Goal: Complete application form: Complete application form

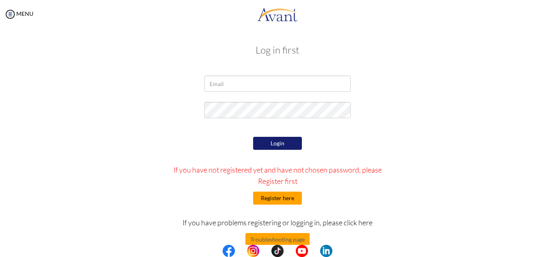
click at [261, 202] on button "Register here" at bounding box center [277, 198] width 49 height 13
click at [230, 250] on img at bounding box center [229, 251] width 12 height 12
click at [246, 82] on input "email" at bounding box center [277, 84] width 146 height 16
type input "gonzales.loise@yahoo.com"
click at [279, 203] on button "Register here" at bounding box center [277, 198] width 49 height 13
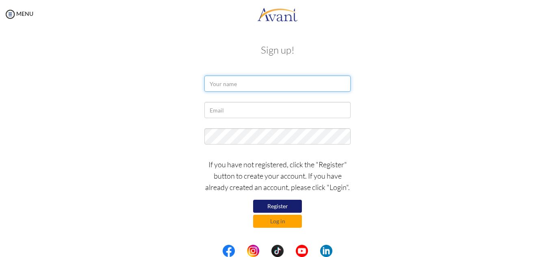
click at [295, 85] on input "text" at bounding box center [277, 84] width 146 height 16
type input "Keannu Loise Gonzales"
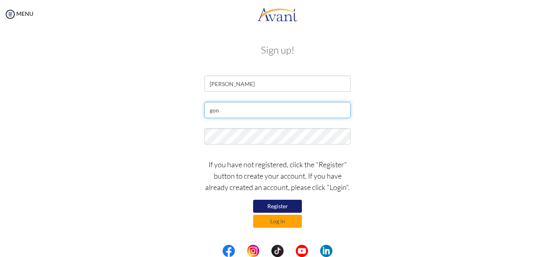
type input "gonzales.loise@yahoo.com"
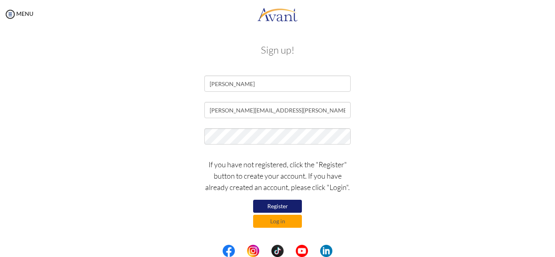
click at [274, 206] on button "Register" at bounding box center [277, 206] width 49 height 13
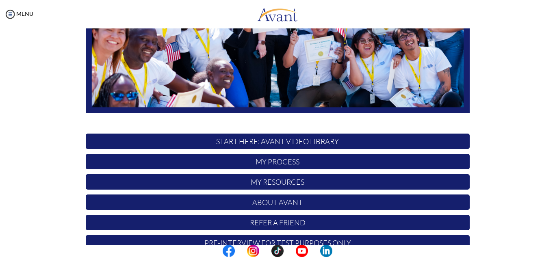
scroll to position [177, 0]
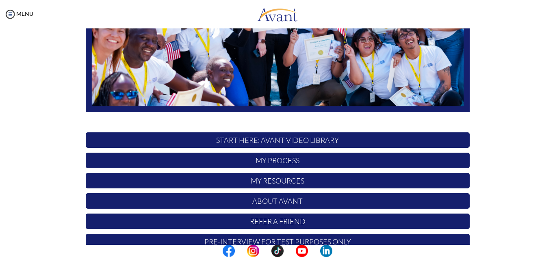
click at [325, 115] on div "Hi Keannu ! START HERE: Avant Video Library My Process My Resources About Avant…" at bounding box center [278, 57] width 396 height 395
click at [290, 160] on p "My Process" at bounding box center [278, 160] width 384 height 15
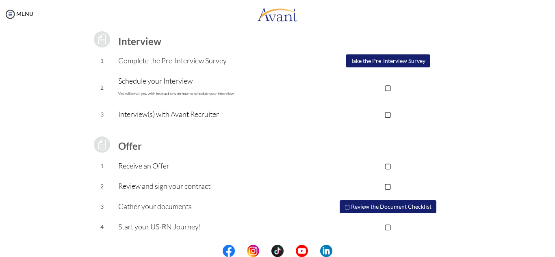
scroll to position [0, 0]
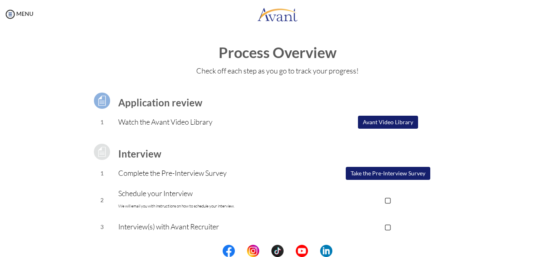
drag, startPoint x: 547, startPoint y: 64, endPoint x: 555, endPoint y: 131, distance: 67.5
click at [555, 131] on div "My Status What is the next step? We would like you to watch the introductory vi…" at bounding box center [277, 156] width 555 height 257
click at [470, 82] on div "Application review 1 Watch the Avant Video Library ▢ Avant Video Library Interv…" at bounding box center [278, 215] width 396 height 269
click at [362, 123] on button "Avant Video Library" at bounding box center [388, 122] width 60 height 13
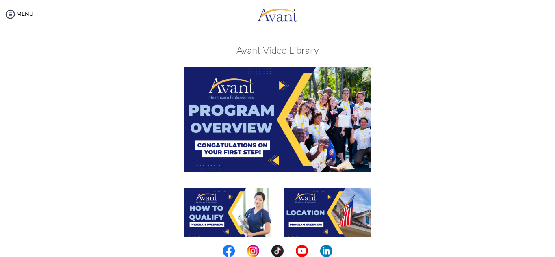
click at [282, 106] on img at bounding box center [277, 119] width 186 height 104
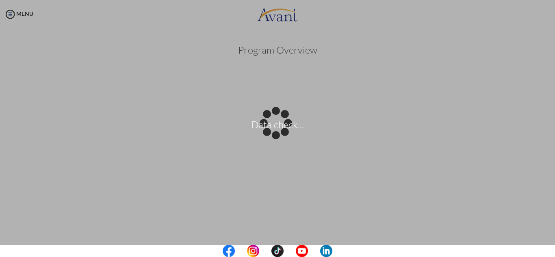
click at [227, 45] on body "Data check... Maintenance break. Please come back in 2 hours. MENU My Status Wh…" at bounding box center [277, 128] width 555 height 257
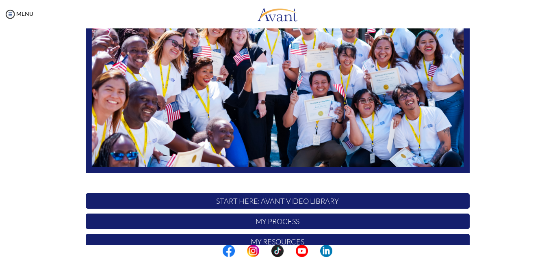
scroll to position [190, 0]
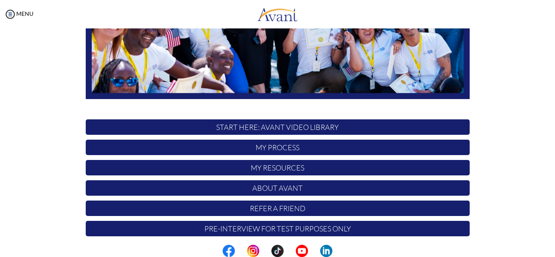
click at [326, 145] on p "My Process" at bounding box center [278, 147] width 384 height 15
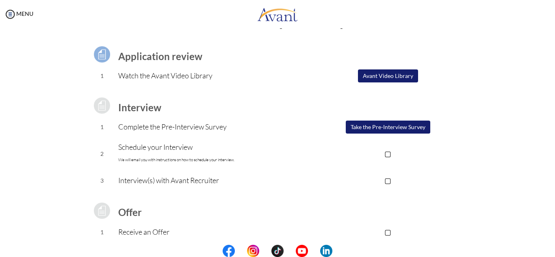
scroll to position [48, 0]
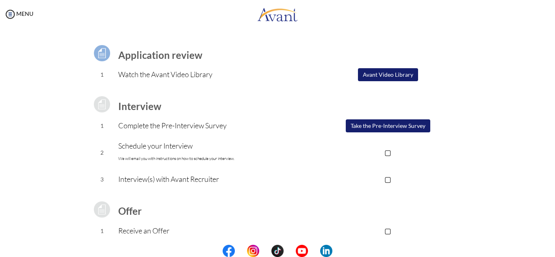
click at [387, 122] on button "Take the Pre-Interview Survey" at bounding box center [388, 125] width 85 height 13
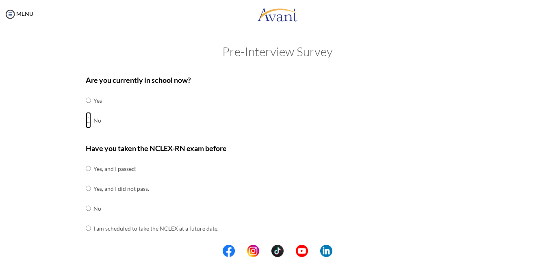
click at [86, 126] on input "radio" at bounding box center [88, 120] width 5 height 16
radio input "true"
click at [87, 170] on input "radio" at bounding box center [88, 169] width 5 height 16
radio input "true"
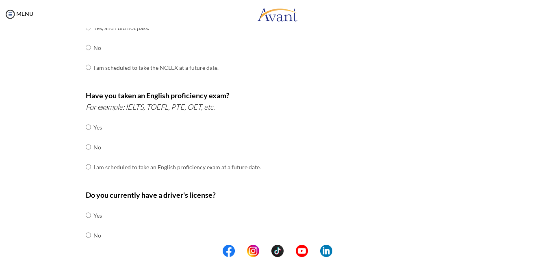
scroll to position [162, 0]
click at [86, 145] on input "radio" at bounding box center [88, 146] width 5 height 16
radio input "true"
click at [91, 215] on td at bounding box center [92, 215] width 2 height 20
click at [86, 214] on input "radio" at bounding box center [88, 214] width 5 height 16
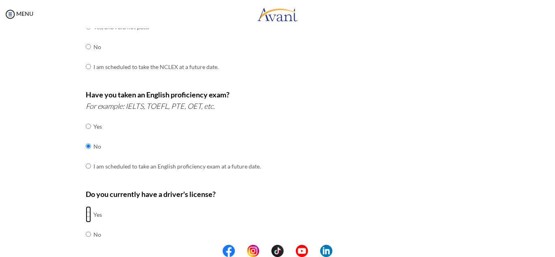
radio input "true"
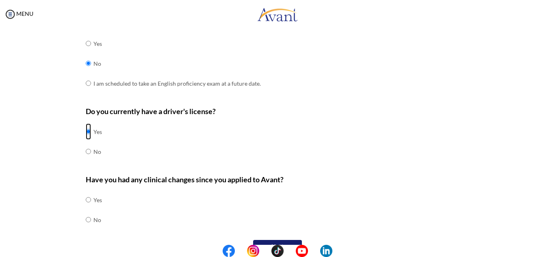
scroll to position [263, 0]
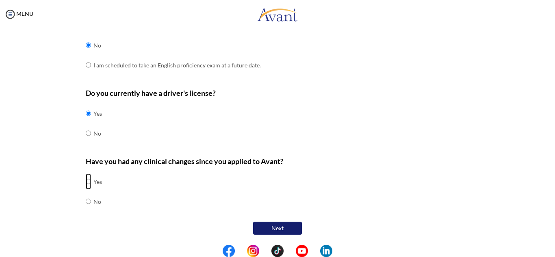
click at [86, 182] on input "radio" at bounding box center [88, 182] width 5 height 16
radio input "true"
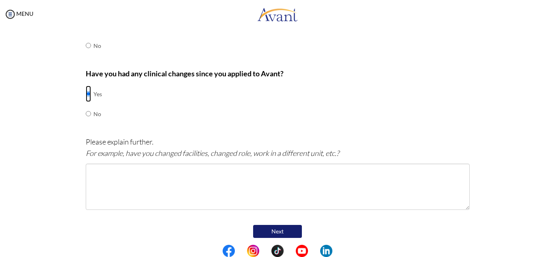
scroll to position [352, 0]
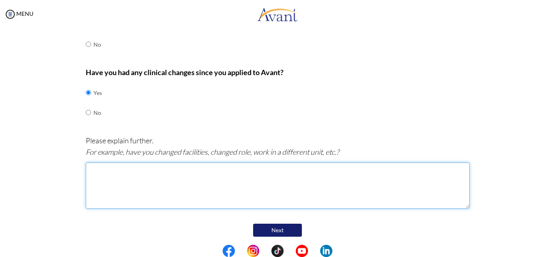
click at [294, 200] on textarea at bounding box center [278, 186] width 384 height 46
type textarea "I returned to bedside and my unit is general [PERSON_NAME]"
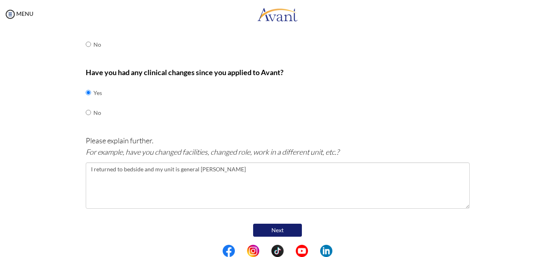
click at [271, 230] on button "Next" at bounding box center [277, 230] width 49 height 13
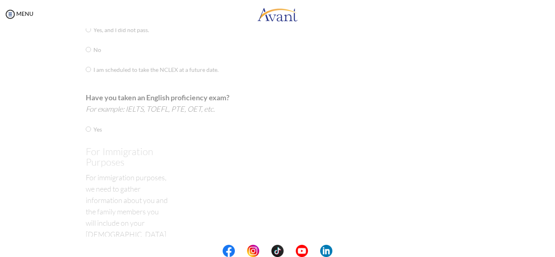
scroll to position [16, 0]
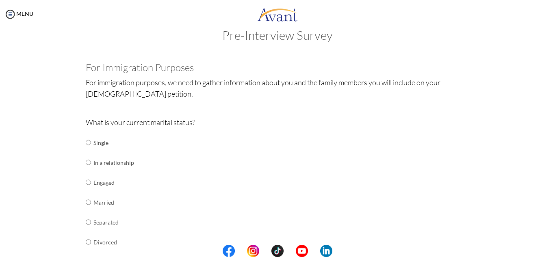
click at [91, 141] on td at bounding box center [92, 143] width 2 height 20
click at [86, 142] on input "radio" at bounding box center [88, 143] width 5 height 16
radio input "true"
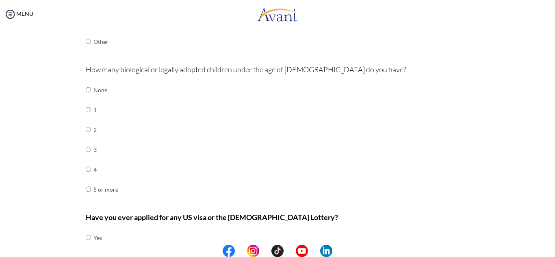
scroll to position [241, 0]
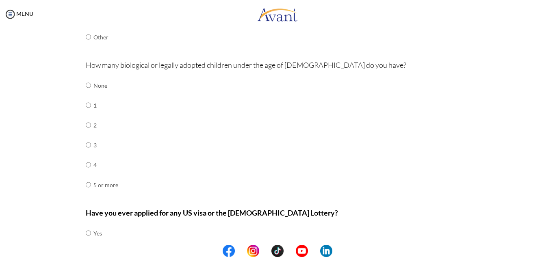
click at [93, 94] on td "None" at bounding box center [105, 86] width 25 height 20
click at [91, 86] on td at bounding box center [92, 86] width 2 height 20
click at [87, 85] on input "radio" at bounding box center [88, 85] width 5 height 16
radio input "true"
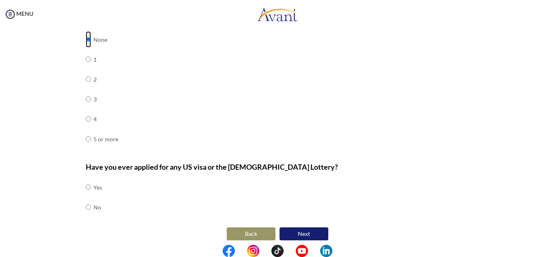
scroll to position [293, 0]
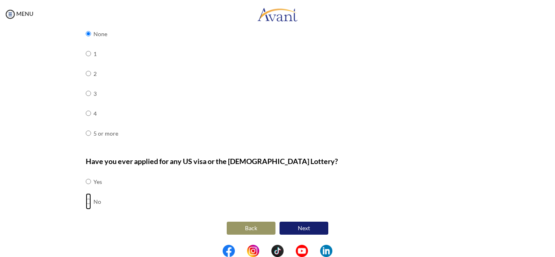
click at [86, 201] on input "radio" at bounding box center [88, 201] width 5 height 16
radio input "true"
click at [313, 236] on center "Back Next" at bounding box center [278, 228] width 384 height 17
click at [309, 227] on button "Next" at bounding box center [304, 228] width 49 height 13
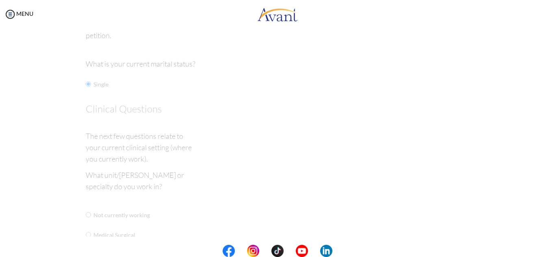
scroll to position [16, 0]
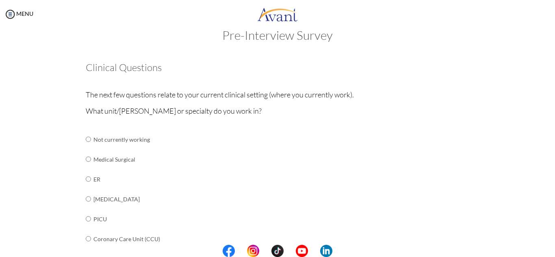
click at [86, 158] on input "radio" at bounding box center [88, 159] width 5 height 16
radio input "true"
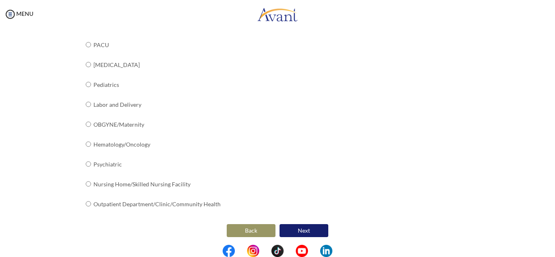
scroll to position [332, 0]
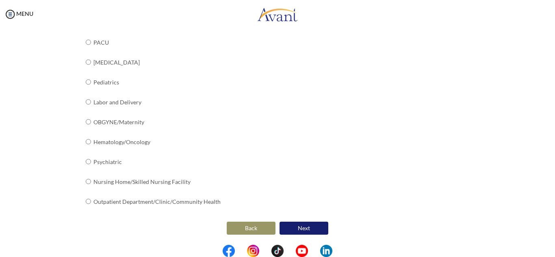
click at [295, 229] on button "Next" at bounding box center [304, 228] width 49 height 13
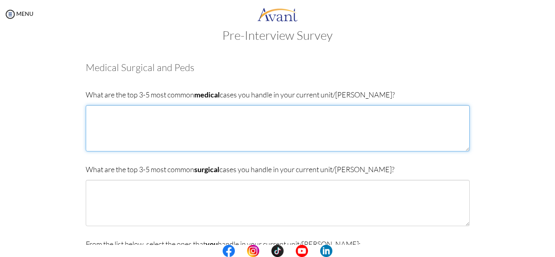
click at [219, 126] on textarea at bounding box center [278, 128] width 384 height 46
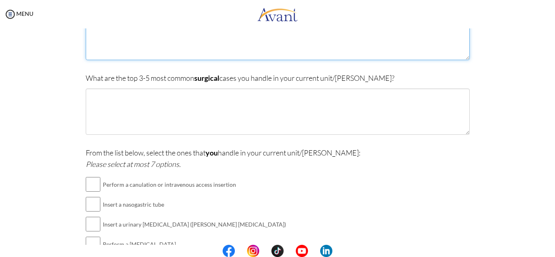
scroll to position [0, 0]
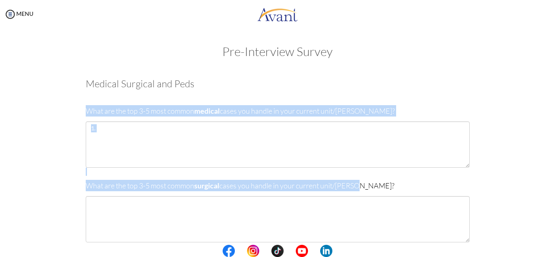
drag, startPoint x: 373, startPoint y: 182, endPoint x: 62, endPoint y: 107, distance: 319.7
copy div "What are the top 3-5 most common medical cases you handle in your current unit/…"
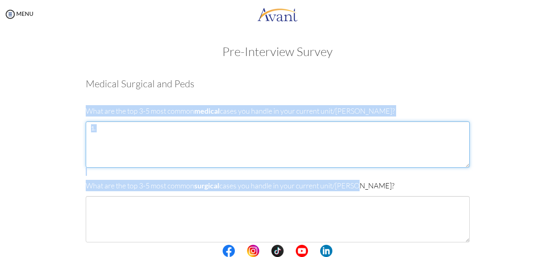
click at [177, 135] on textarea "1." at bounding box center [278, 145] width 384 height 46
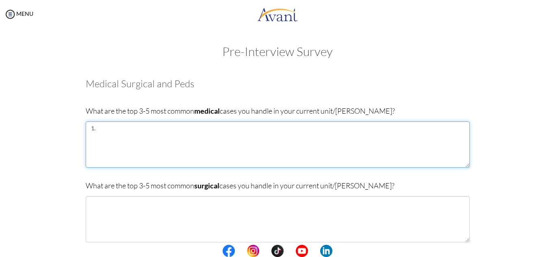
paste textarea "[MEDICAL_DATA] and [MEDICAL_DATA] Mellitus – common chronic illnesses requiring…"
click at [166, 141] on textarea "1." at bounding box center [278, 145] width 384 height 46
paste textarea "[MEDICAL_DATA] and [MEDICAL_DATA] Mellitus – common chronic illnesses requiring…"
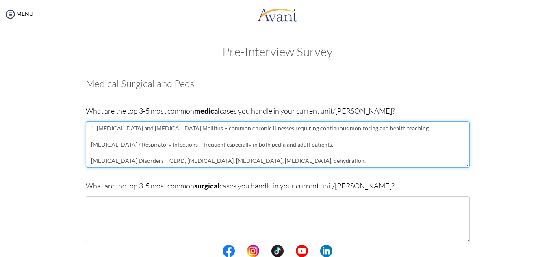
scroll to position [30, 0]
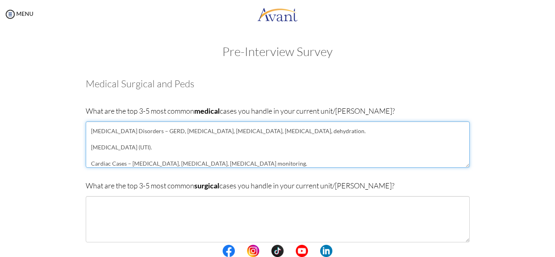
click at [98, 132] on textarea "1. [MEDICAL_DATA] and [MEDICAL_DATA] Mellitus – common chronic illnesses requir…" at bounding box center [278, 145] width 384 height 46
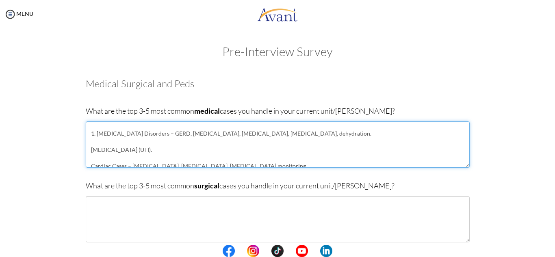
click at [91, 142] on textarea "1. [MEDICAL_DATA] and [MEDICAL_DATA] Mellitus – common chronic illnesses requir…" at bounding box center [278, 145] width 384 height 46
type textarea "1. [MEDICAL_DATA] and [MEDICAL_DATA] Mellitus – common chronic illnesses requir…"
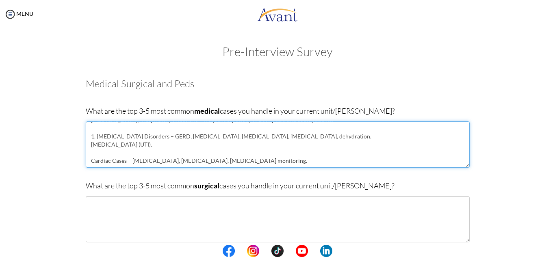
scroll to position [19, 0]
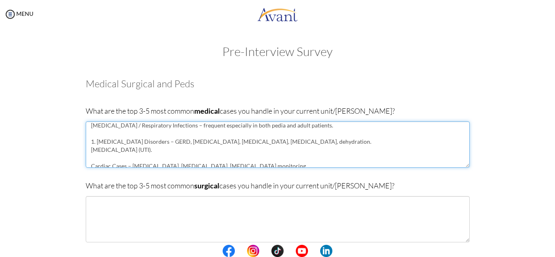
click at [185, 135] on textarea "1. [MEDICAL_DATA] and [MEDICAL_DATA] Mellitus – common chronic illnesses requir…" at bounding box center [278, 145] width 384 height 46
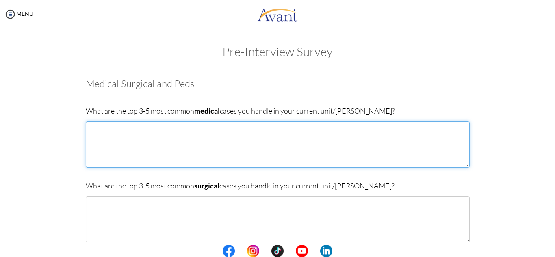
scroll to position [0, 0]
click at [161, 141] on textarea at bounding box center [278, 145] width 384 height 46
paste textarea "[MEDICAL_DATA] and [MEDICAL_DATA] Mellitus – common chronic illnesses requiring…"
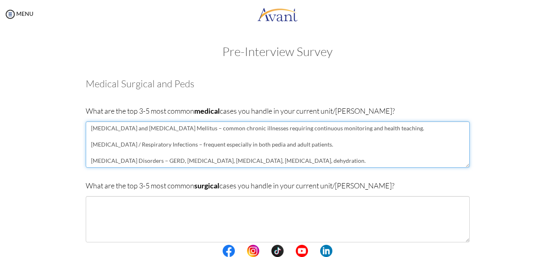
scroll to position [30, 0]
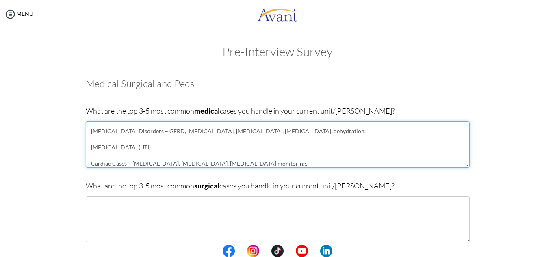
click at [130, 131] on textarea "[MEDICAL_DATA] and [MEDICAL_DATA] Mellitus – common chronic illnesses requiring…" at bounding box center [278, 145] width 384 height 46
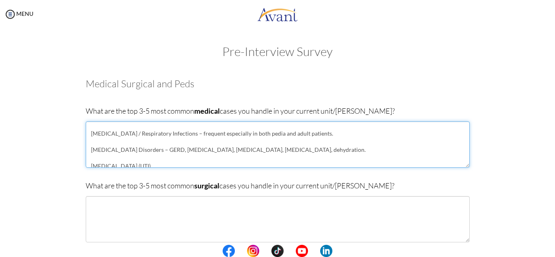
scroll to position [3, 0]
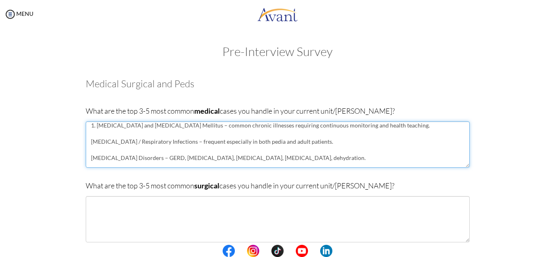
click at [89, 142] on textarea "1. [MEDICAL_DATA] and [MEDICAL_DATA] Mellitus – common chronic illnesses requir…" at bounding box center [278, 145] width 384 height 46
click at [91, 137] on textarea "1. [MEDICAL_DATA] and [MEDICAL_DATA] Mellitus – common chronic illnesses requir…" at bounding box center [278, 145] width 384 height 46
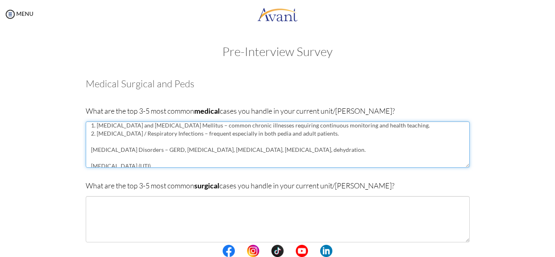
scroll to position [0, 0]
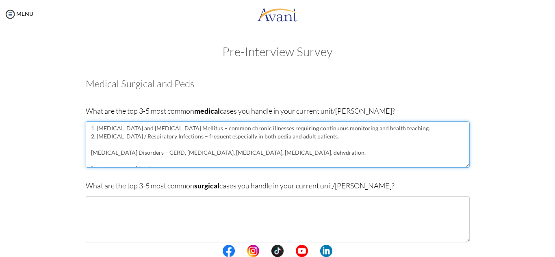
click at [90, 149] on textarea "1. [MEDICAL_DATA] and [MEDICAL_DATA] Mellitus – common chronic illnesses requir…" at bounding box center [278, 145] width 384 height 46
click at [91, 148] on textarea "1. [MEDICAL_DATA] and [MEDICAL_DATA] Mellitus – common chronic illnesses requir…" at bounding box center [278, 145] width 384 height 46
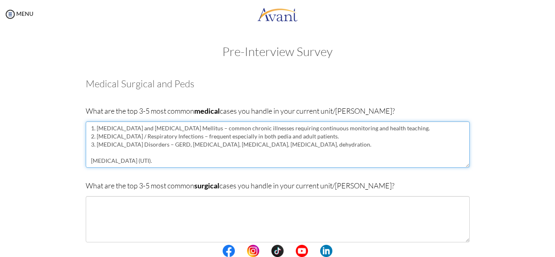
click at [98, 154] on textarea "1. [MEDICAL_DATA] and [MEDICAL_DATA] Mellitus – common chronic illnesses requir…" at bounding box center [278, 145] width 384 height 46
click at [87, 153] on textarea "1. [MEDICAL_DATA] and [MEDICAL_DATA] Mellitus – common chronic illnesses requir…" at bounding box center [278, 145] width 384 height 46
click at [89, 155] on textarea "1. [MEDICAL_DATA] and [MEDICAL_DATA] Mellitus – common chronic illnesses requir…" at bounding box center [278, 145] width 384 height 46
click at [92, 158] on textarea "1. [MEDICAL_DATA] and [MEDICAL_DATA] Mellitus – common chronic illnesses requir…" at bounding box center [278, 145] width 384 height 46
click at [86, 159] on textarea "1. [MEDICAL_DATA] and [MEDICAL_DATA] Mellitus – common chronic illnesses requir…" at bounding box center [278, 145] width 384 height 46
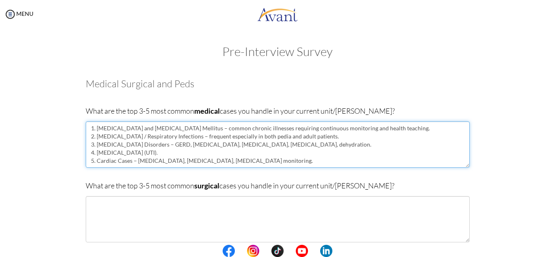
type textarea "1. [MEDICAL_DATA] and [MEDICAL_DATA] Mellitus – common chronic illnesses requir…"
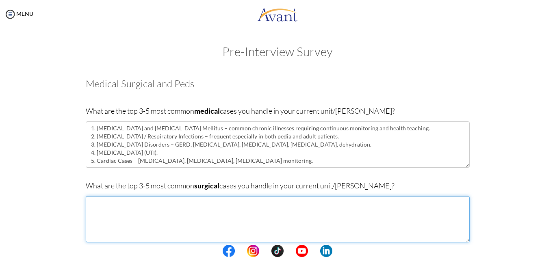
click at [178, 205] on textarea at bounding box center [278, 219] width 384 height 46
paste textarea "[MEDICAL_DATA] – post-op care for [MEDICAL_DATA] patients. [MEDICAL_DATA] – pos…"
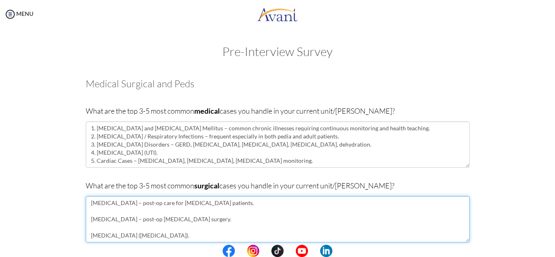
scroll to position [30, 0]
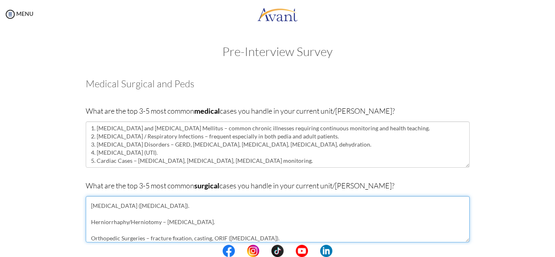
click at [96, 212] on textarea "[MEDICAL_DATA] – post-op care for [MEDICAL_DATA] patients. [MEDICAL_DATA] – pos…" at bounding box center [278, 219] width 384 height 46
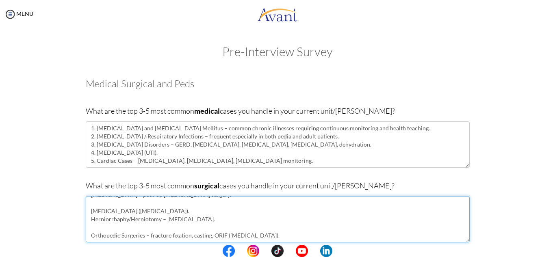
scroll to position [22, 0]
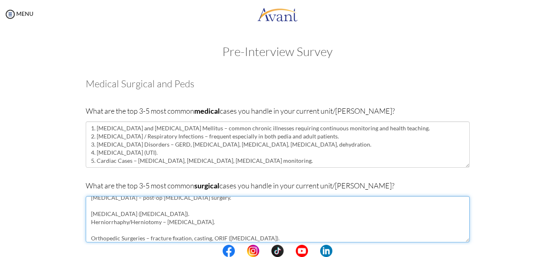
click at [117, 205] on textarea "[MEDICAL_DATA] – post-op care for [MEDICAL_DATA] patients. [MEDICAL_DATA] – pos…" at bounding box center [278, 219] width 384 height 46
click at [113, 230] on textarea "[MEDICAL_DATA] – post-op care for [MEDICAL_DATA] patients. [MEDICAL_DATA] – pos…" at bounding box center [278, 219] width 384 height 46
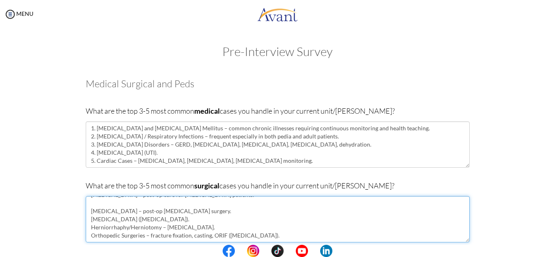
scroll to position [8, 0]
click at [109, 213] on textarea "[MEDICAL_DATA] – post-op care for [MEDICAL_DATA] patients. [MEDICAL_DATA] – pos…" at bounding box center [278, 219] width 384 height 46
click at [108, 205] on textarea "[MEDICAL_DATA] – post-op care for [MEDICAL_DATA] patients. [MEDICAL_DATA] – pos…" at bounding box center [278, 219] width 384 height 46
click at [89, 203] on textarea "[MEDICAL_DATA] – post-op care for [MEDICAL_DATA] patients. [MEDICAL_DATA] – pos…" at bounding box center [278, 219] width 384 height 46
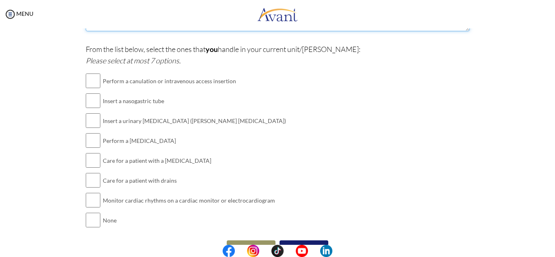
scroll to position [214, 0]
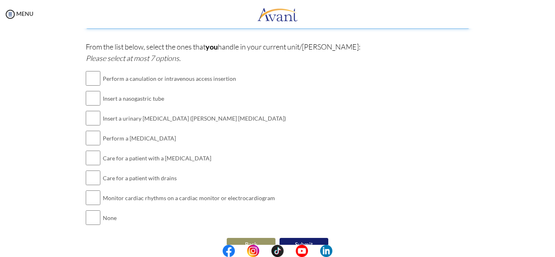
type textarea "1. [MEDICAL_DATA] – post-op care for [MEDICAL_DATA] patients. 2. [MEDICAL_DATA]…"
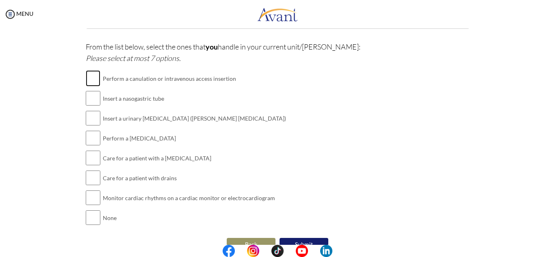
click at [91, 82] on input "checkbox" at bounding box center [93, 78] width 15 height 16
checkbox input "true"
click at [91, 105] on input "checkbox" at bounding box center [93, 98] width 15 height 16
checkbox input "true"
click at [91, 123] on input "checkbox" at bounding box center [93, 118] width 15 height 16
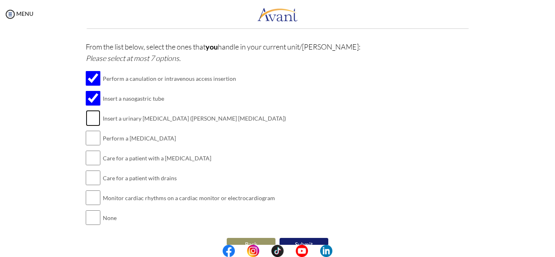
checkbox input "true"
click at [93, 143] on input "checkbox" at bounding box center [93, 138] width 15 height 16
checkbox input "true"
click at [93, 166] on input "checkbox" at bounding box center [93, 158] width 15 height 16
checkbox input "true"
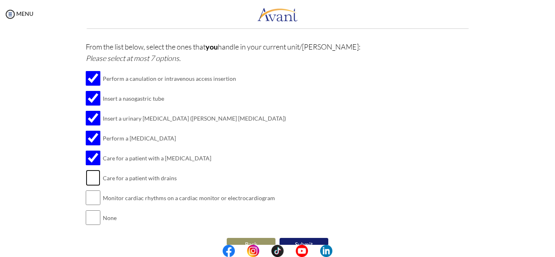
click at [91, 179] on input "checkbox" at bounding box center [93, 178] width 15 height 16
checkbox input "true"
click at [103, 203] on td "Monitor cardiac rhythms on a cardiac monitor or electrocardiogram" at bounding box center [194, 198] width 183 height 20
click at [91, 202] on input "checkbox" at bounding box center [93, 198] width 15 height 16
checkbox input "true"
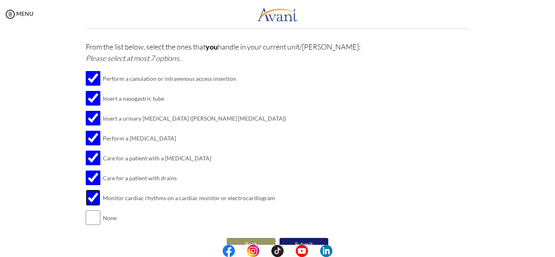
scroll to position [230, 0]
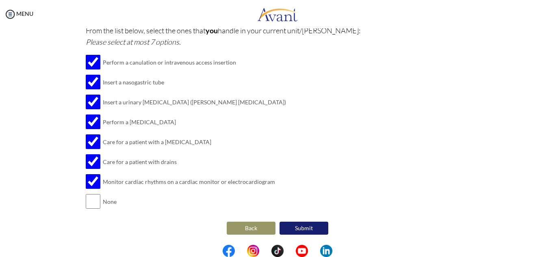
click at [318, 225] on button "Submit" at bounding box center [304, 228] width 49 height 13
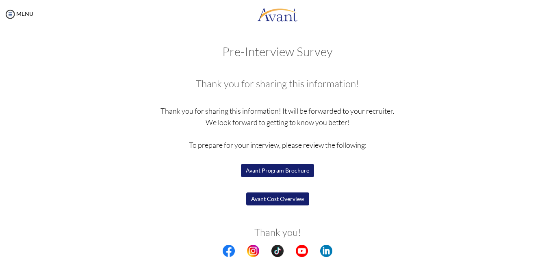
scroll to position [30, 0]
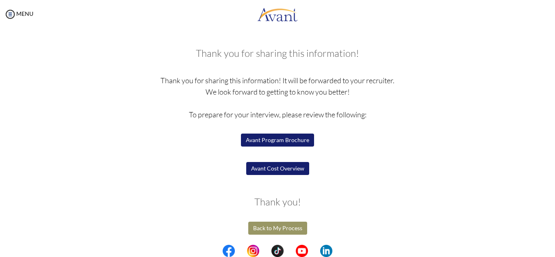
click at [270, 220] on div "Thank you for sharing this information! Thank you for sharing this information!…" at bounding box center [278, 142] width 384 height 189
click at [269, 228] on button "Back to My Process" at bounding box center [277, 228] width 59 height 13
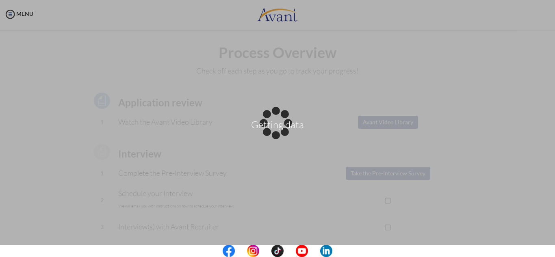
click at [319, 122] on p "Getting data" at bounding box center [277, 129] width 555 height 20
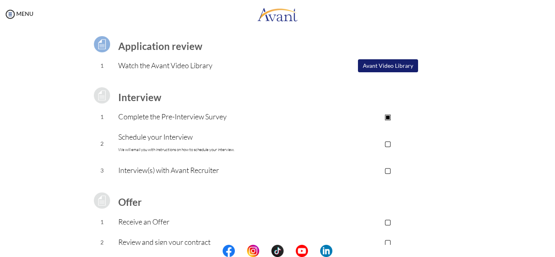
scroll to position [59, 0]
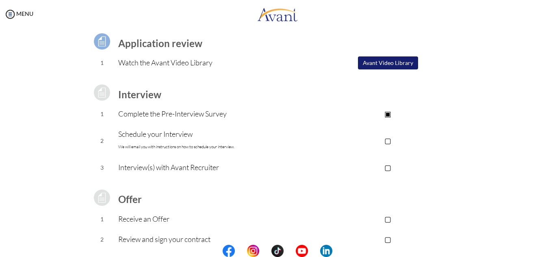
click at [390, 138] on p "▢" at bounding box center [387, 140] width 163 height 11
click at [388, 140] on p "▣" at bounding box center [387, 140] width 163 height 11
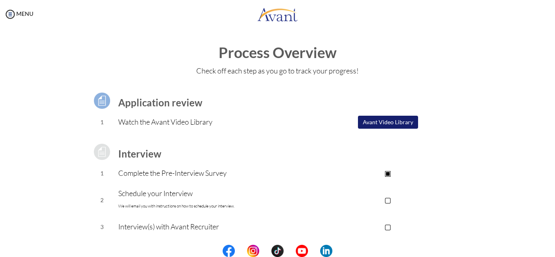
scroll to position [113, 0]
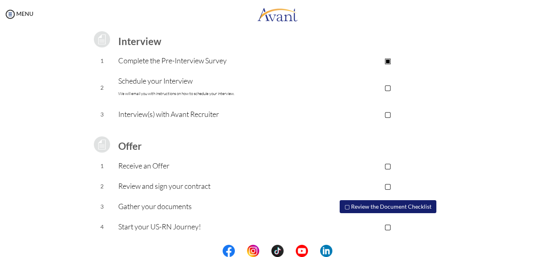
click at [389, 88] on p "▢" at bounding box center [387, 87] width 163 height 11
